Goal: Task Accomplishment & Management: Manage account settings

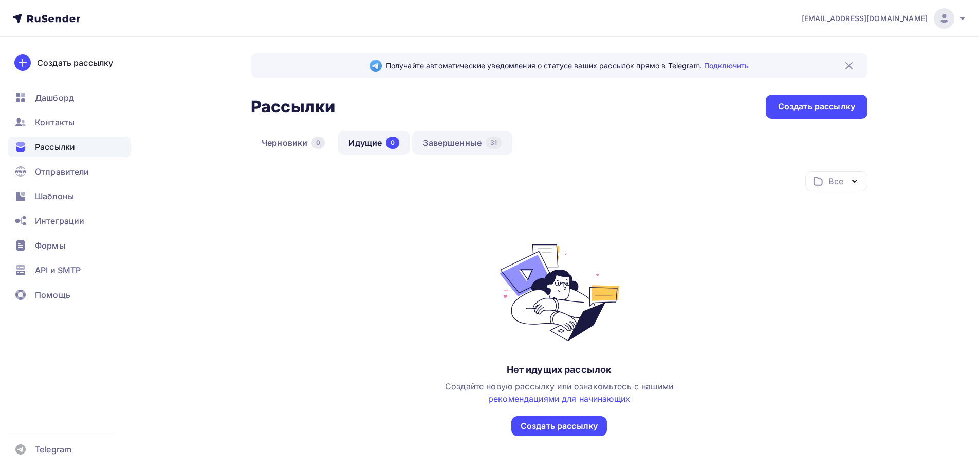
click at [455, 141] on link "Завершенные 31" at bounding box center [462, 143] width 100 height 24
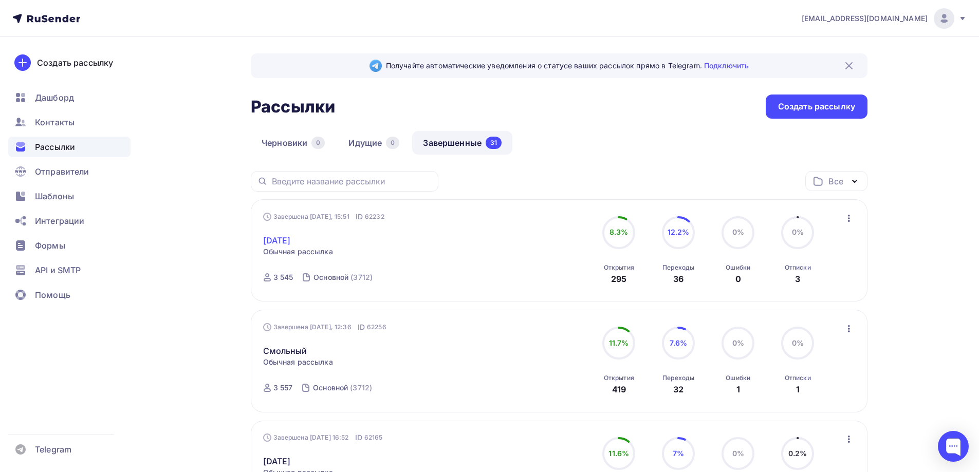
click at [290, 235] on link "[DATE]" at bounding box center [277, 240] width 28 height 12
click at [291, 237] on link "[DATE]" at bounding box center [277, 240] width 28 height 12
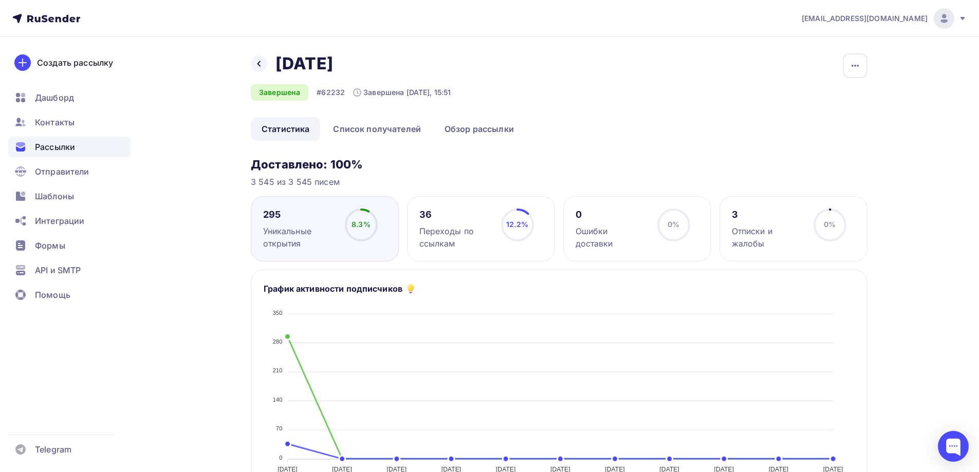
click at [757, 232] on div "Отписки и жалобы" at bounding box center [768, 237] width 72 height 25
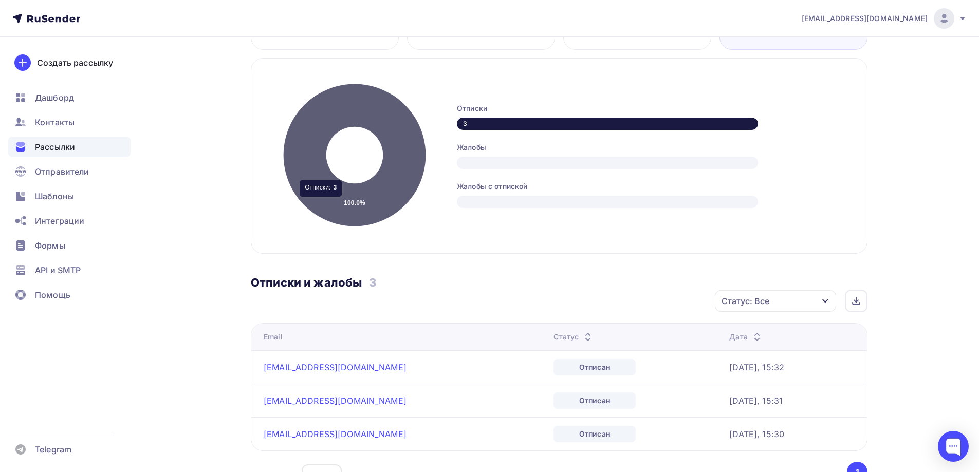
scroll to position [308, 0]
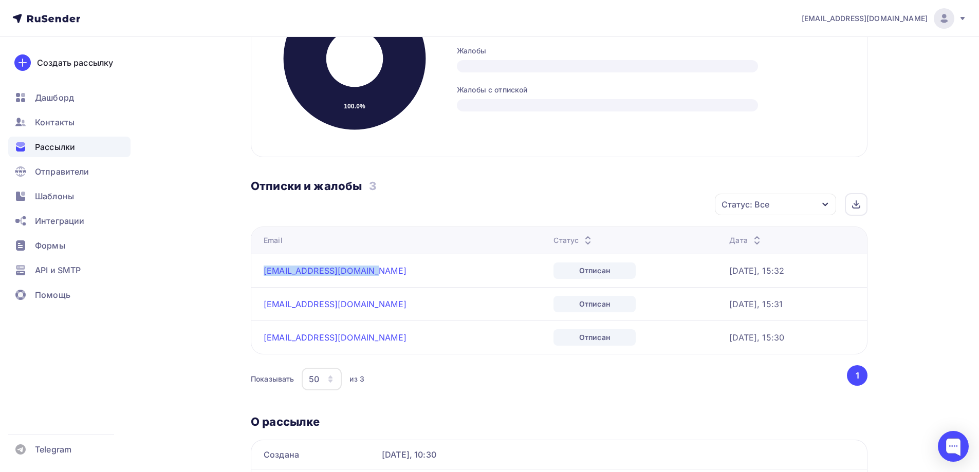
drag, startPoint x: 376, startPoint y: 271, endPoint x: 258, endPoint y: 274, distance: 117.2
click at [258, 274] on td "ivan.gumenyuk@gmail.com" at bounding box center [400, 270] width 298 height 33
copy link "ivan.gumenyuk@gmail.com"
drag, startPoint x: 357, startPoint y: 302, endPoint x: 263, endPoint y: 305, distance: 94.6
click at [263, 305] on td "zeleninaw8@gmail.com" at bounding box center [400, 303] width 298 height 33
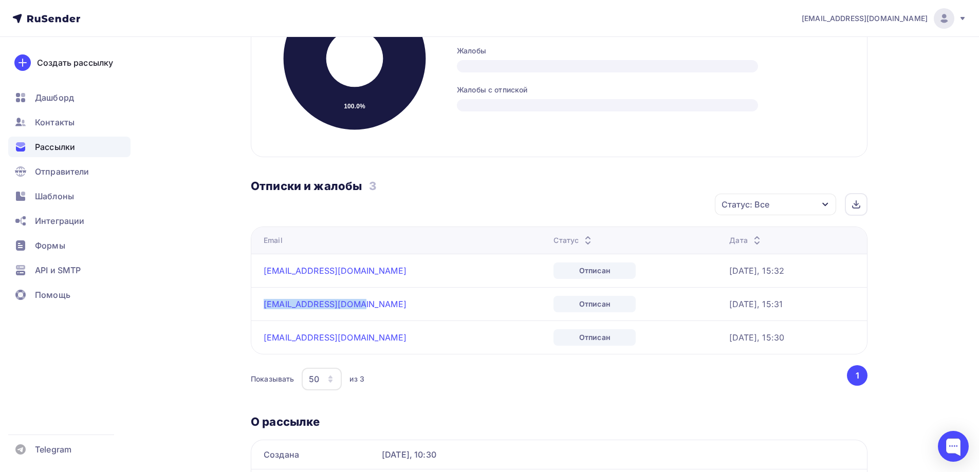
copy link "zeleninaw8@gmail.com"
drag, startPoint x: 341, startPoint y: 336, endPoint x: 264, endPoint y: 333, distance: 77.1
click at [264, 333] on div "trostnik@mail.ru" at bounding box center [392, 337] width 257 height 10
copy link "trostnik@mail.ru"
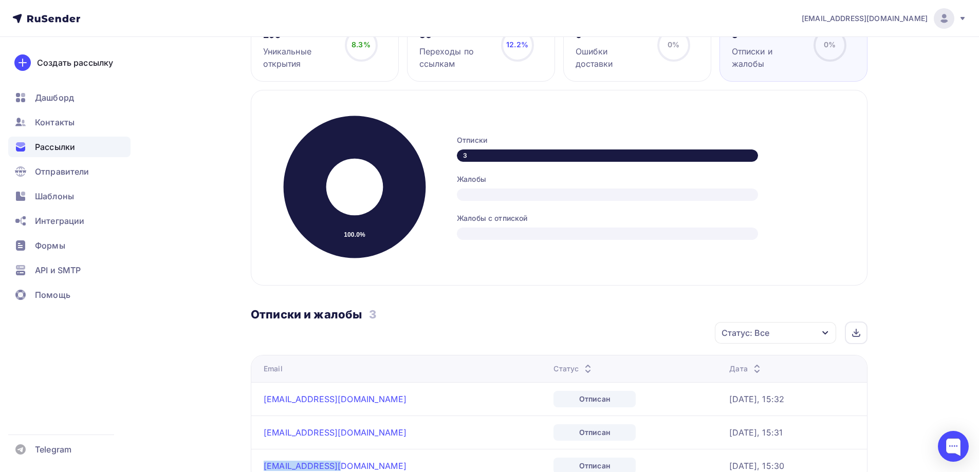
scroll to position [0, 0]
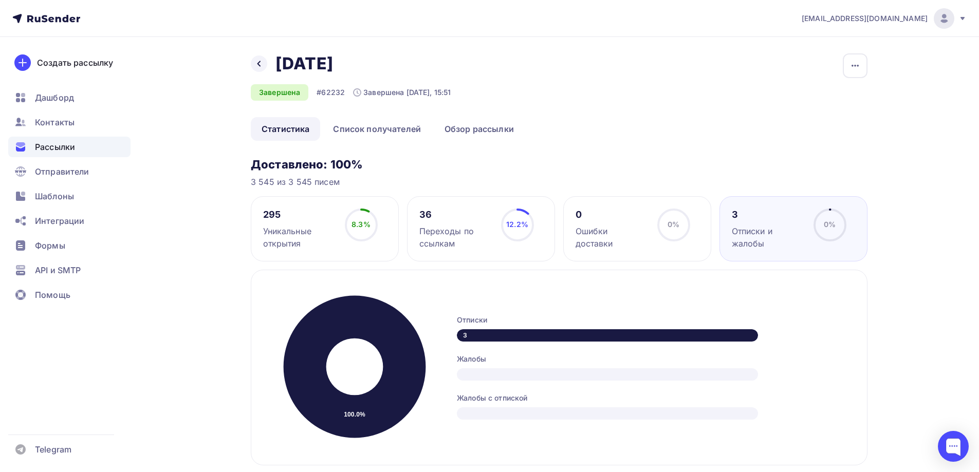
click at [347, 237] on icon at bounding box center [361, 225] width 33 height 33
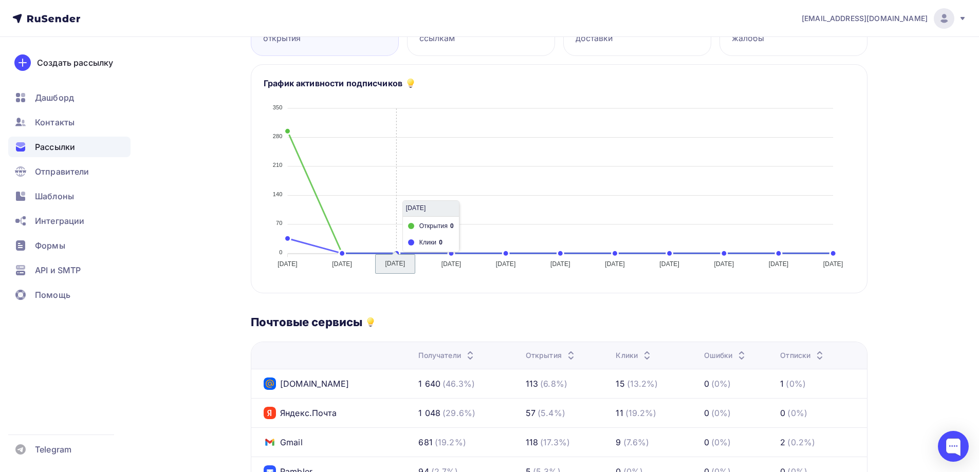
scroll to position [103, 0]
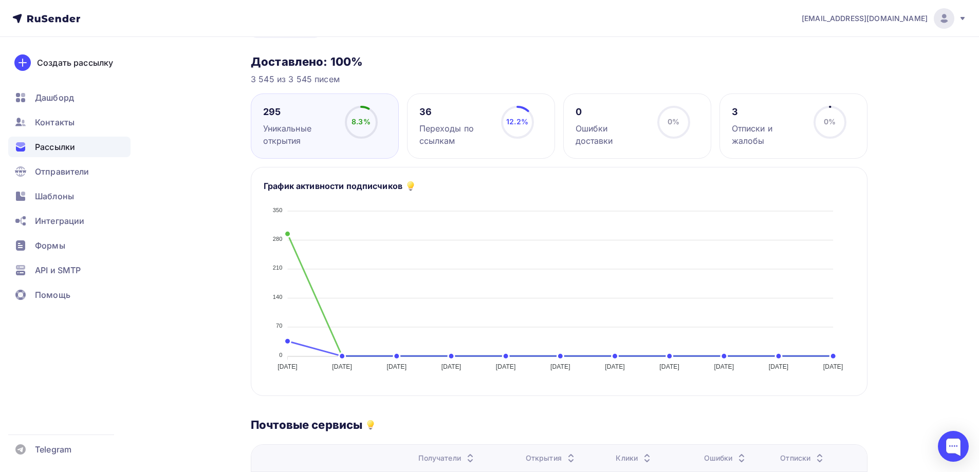
drag, startPoint x: 454, startPoint y: 131, endPoint x: 476, endPoint y: 134, distance: 22.3
click at [454, 130] on div "Переходы по ссылкам" at bounding box center [455, 134] width 72 height 25
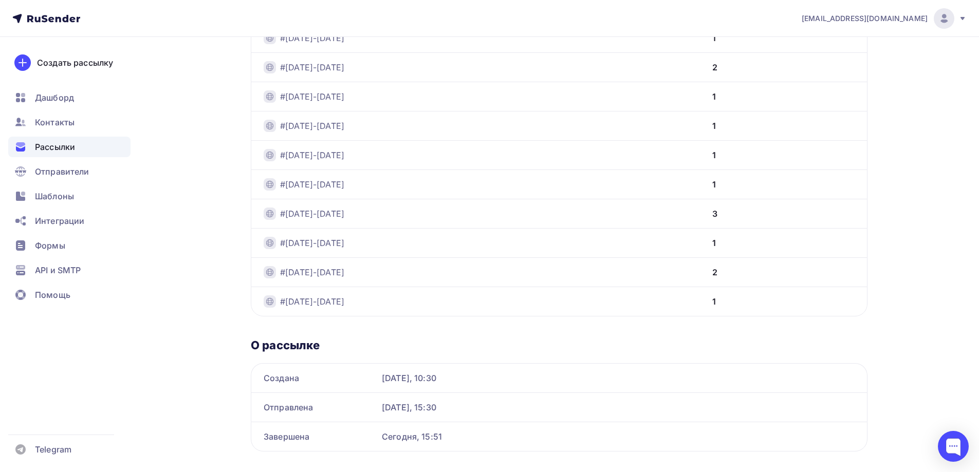
scroll to position [846, 0]
